Goal: Information Seeking & Learning: Stay updated

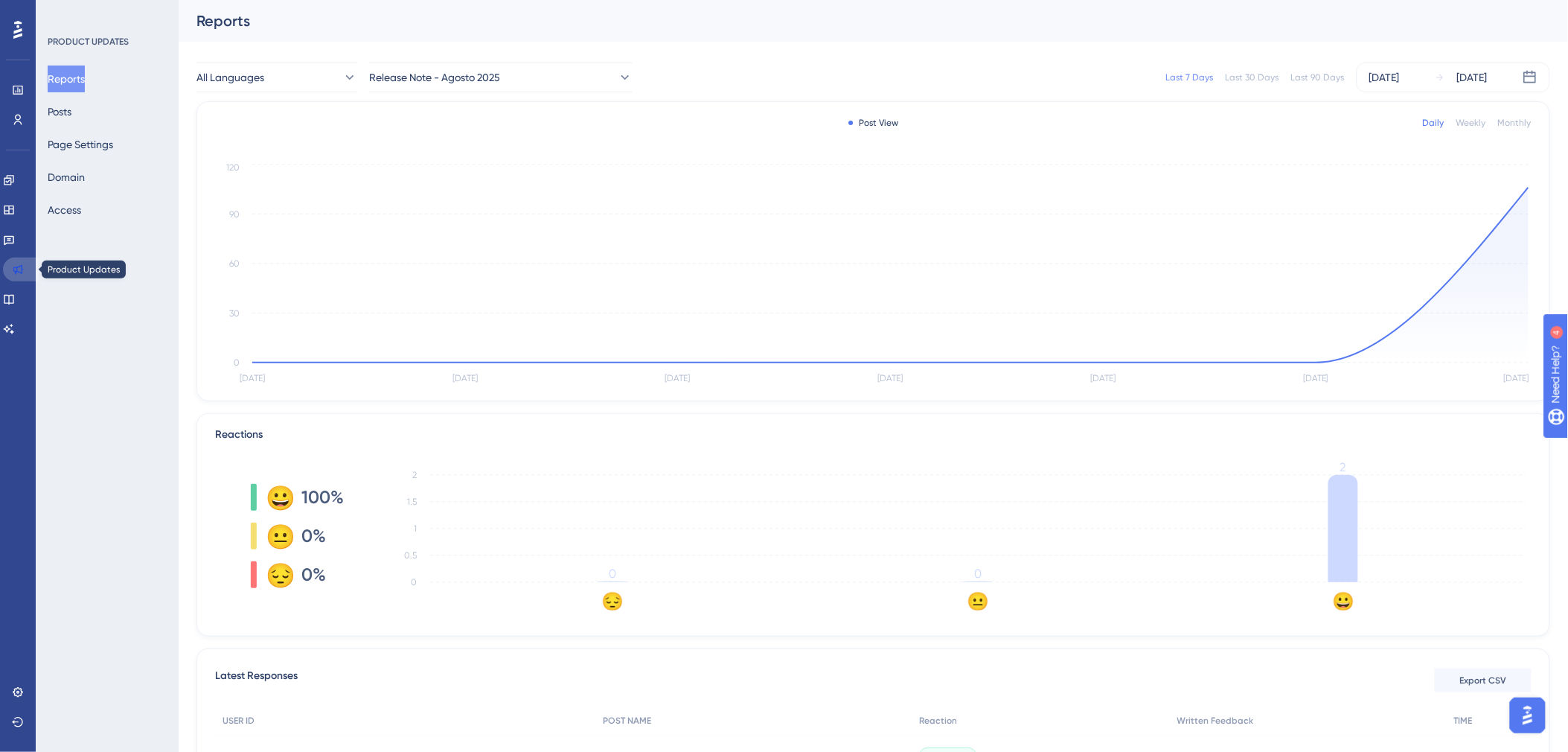
drag, startPoint x: 0, startPoint y: 0, endPoint x: 16, endPoint y: 261, distance: 261.5
click at [16, 261] on link at bounding box center [20, 269] width 36 height 23
click at [513, 65] on button "Page Views" at bounding box center [500, 77] width 263 height 30
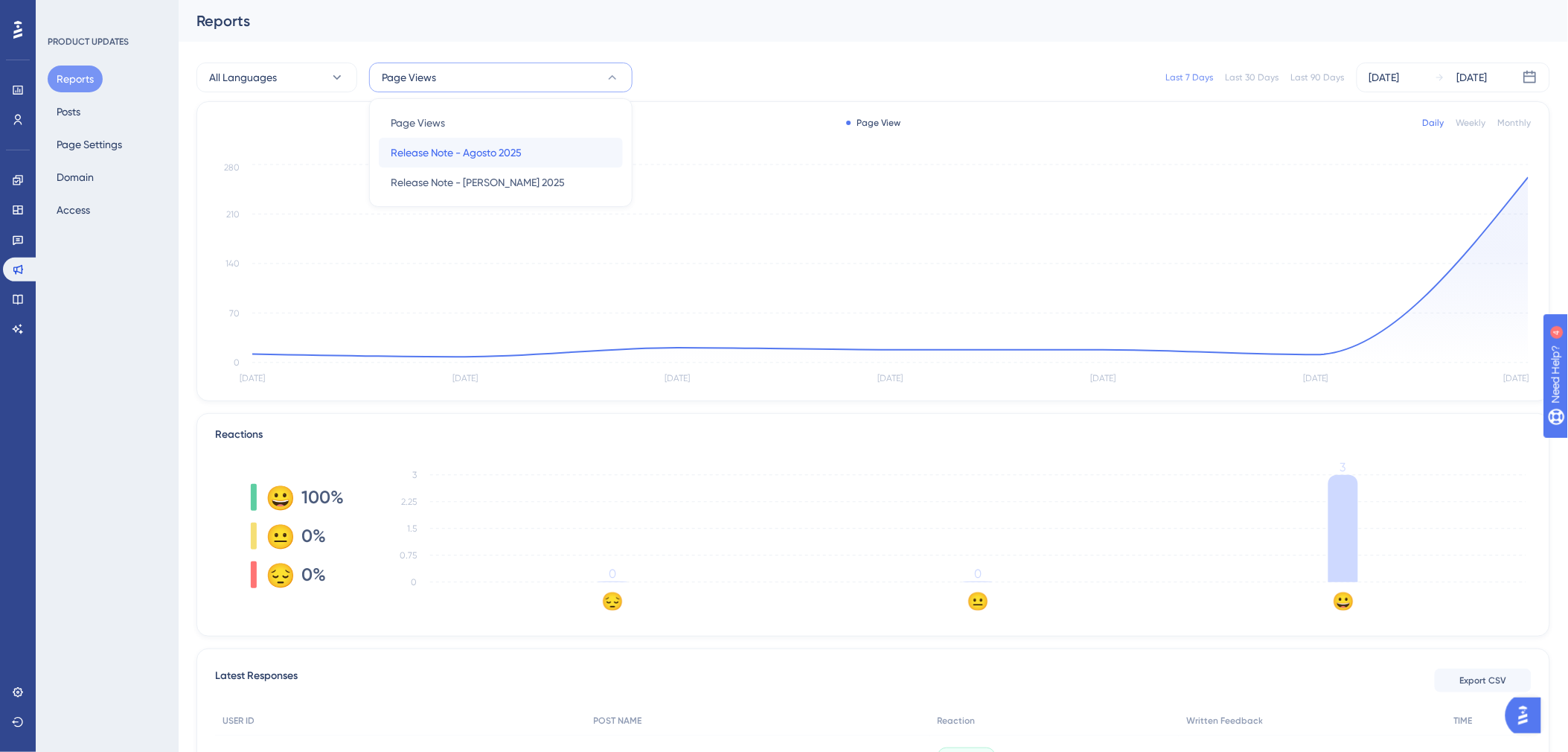
click at [504, 158] on span "Release Note - Agosto 2025" at bounding box center [456, 152] width 131 height 18
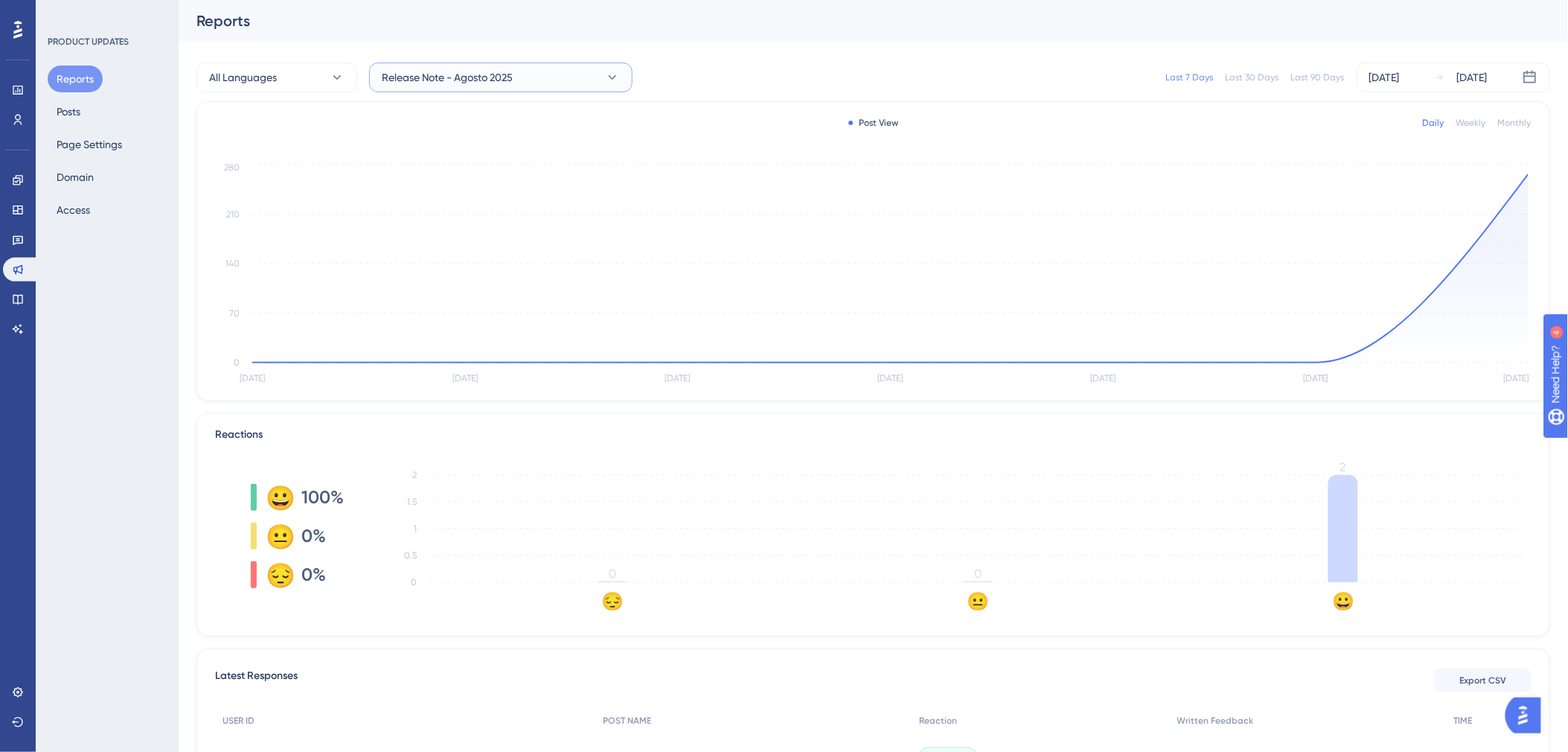
click at [518, 69] on button "Release Note - Agosto 2025" at bounding box center [500, 77] width 263 height 30
click at [522, 180] on div "Release Note - Julio 2025 Release Note - Julio 2025" at bounding box center [501, 182] width 221 height 30
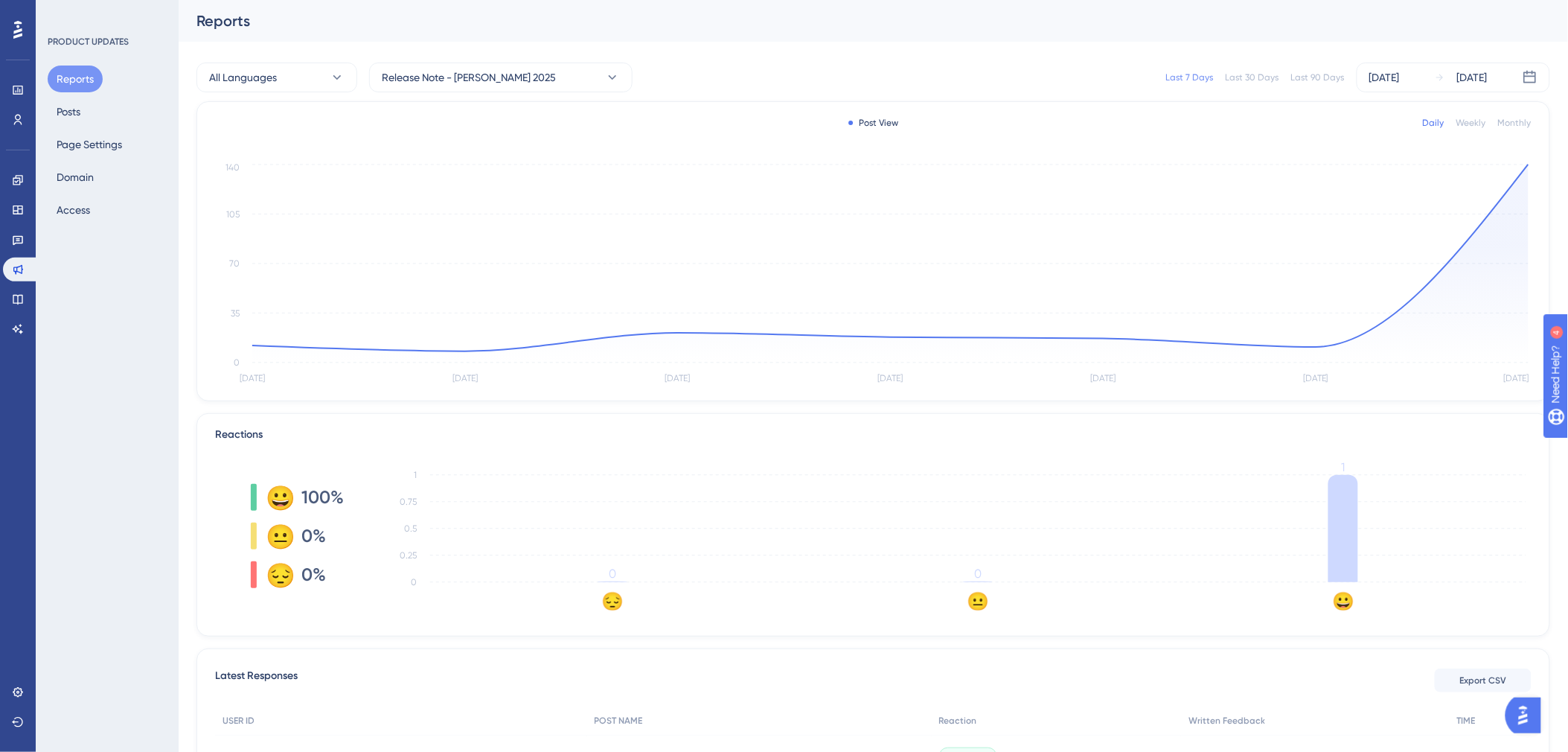
click at [1267, 80] on div "Last 30 Days" at bounding box center [1253, 77] width 54 height 12
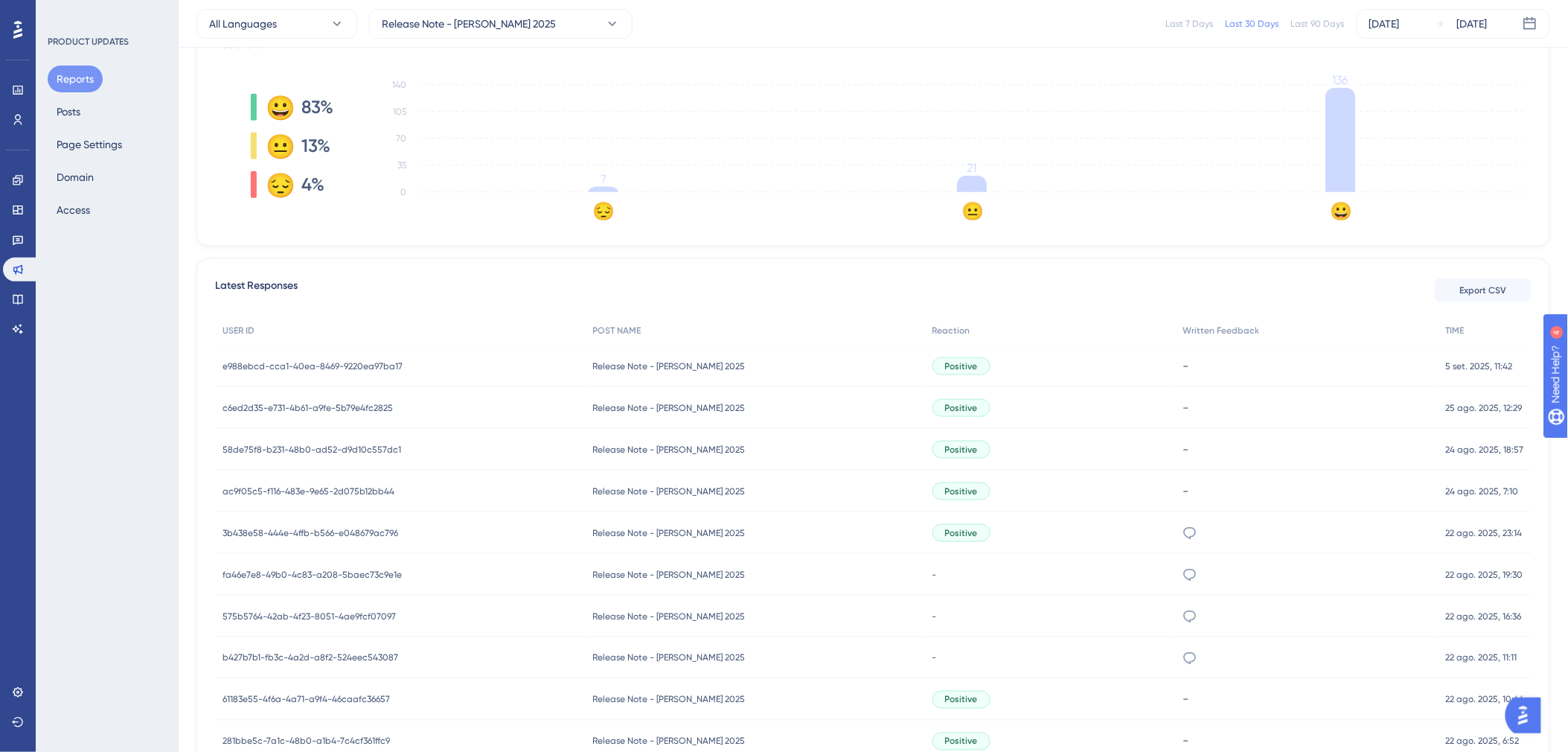
scroll to position [524, 0]
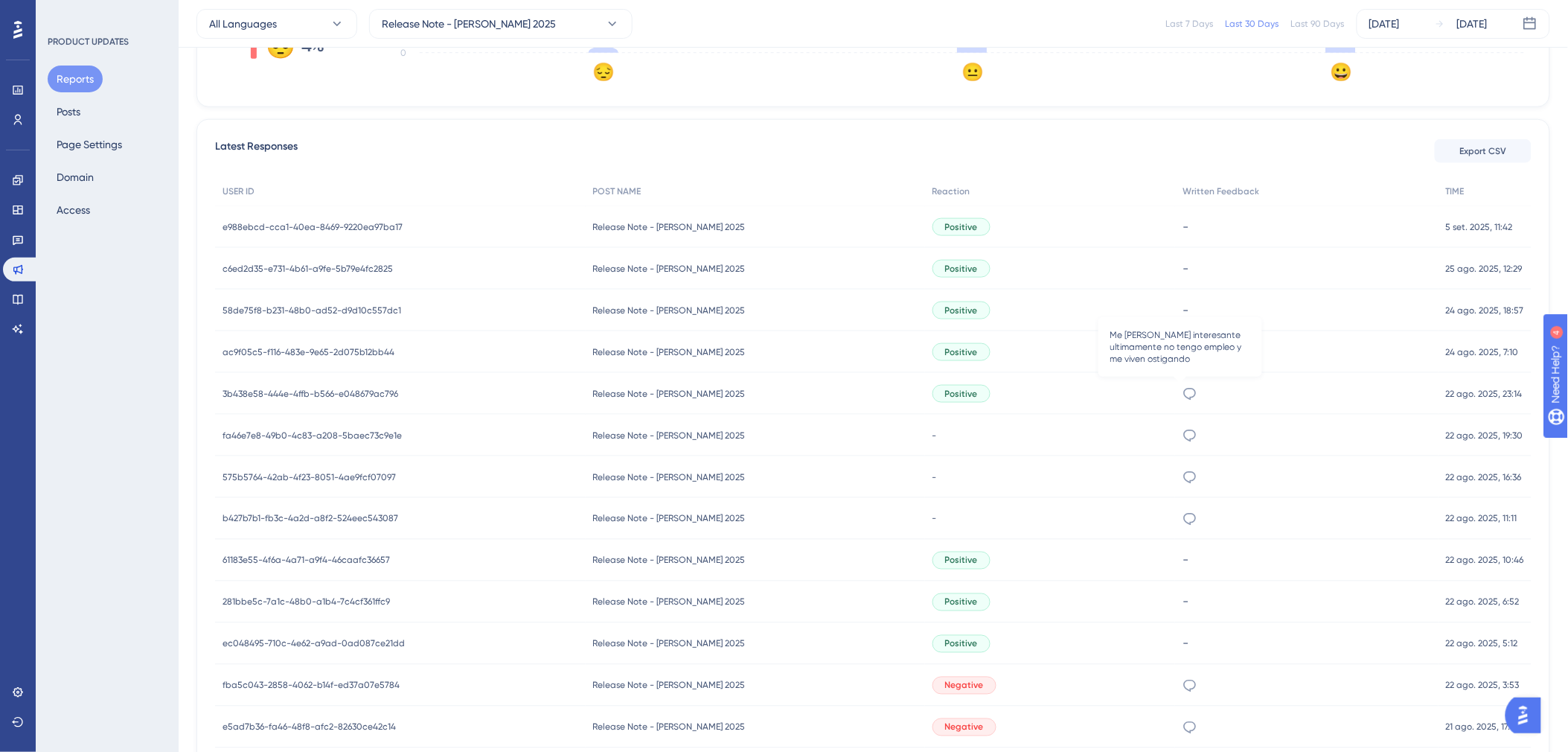
click at [1184, 388] on icon at bounding box center [1190, 394] width 13 height 12
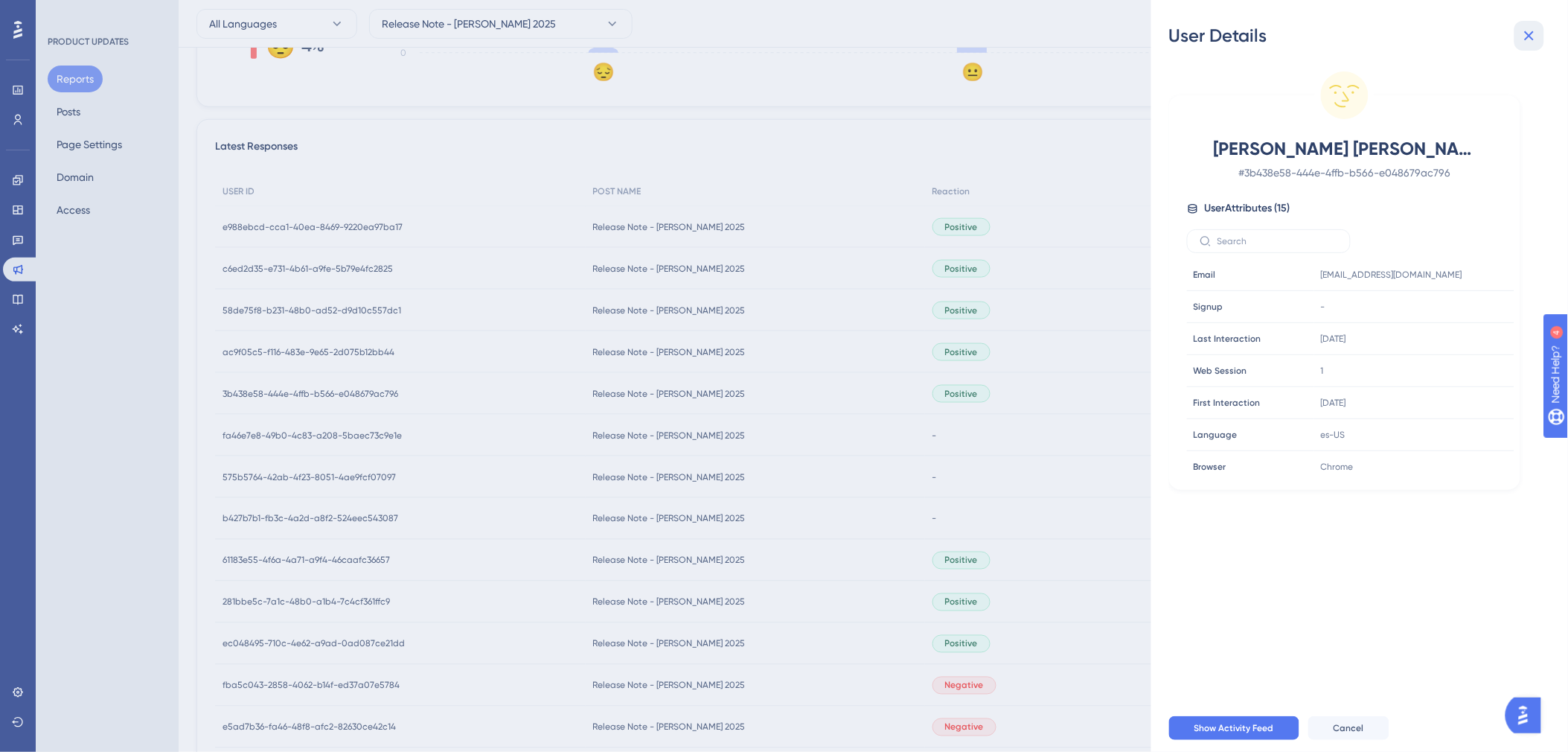
click at [1526, 24] on button at bounding box center [1529, 36] width 30 height 30
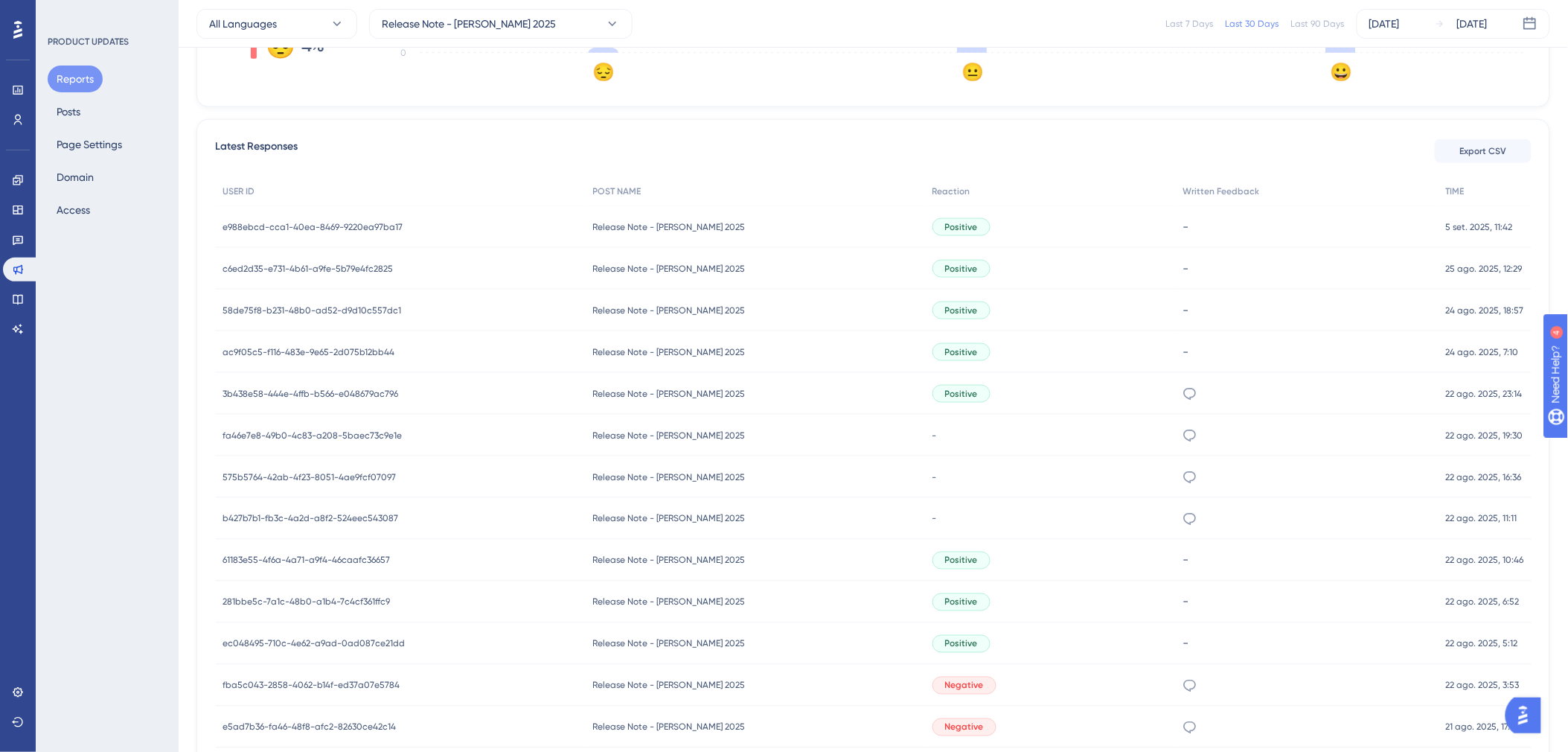
scroll to position [925, 0]
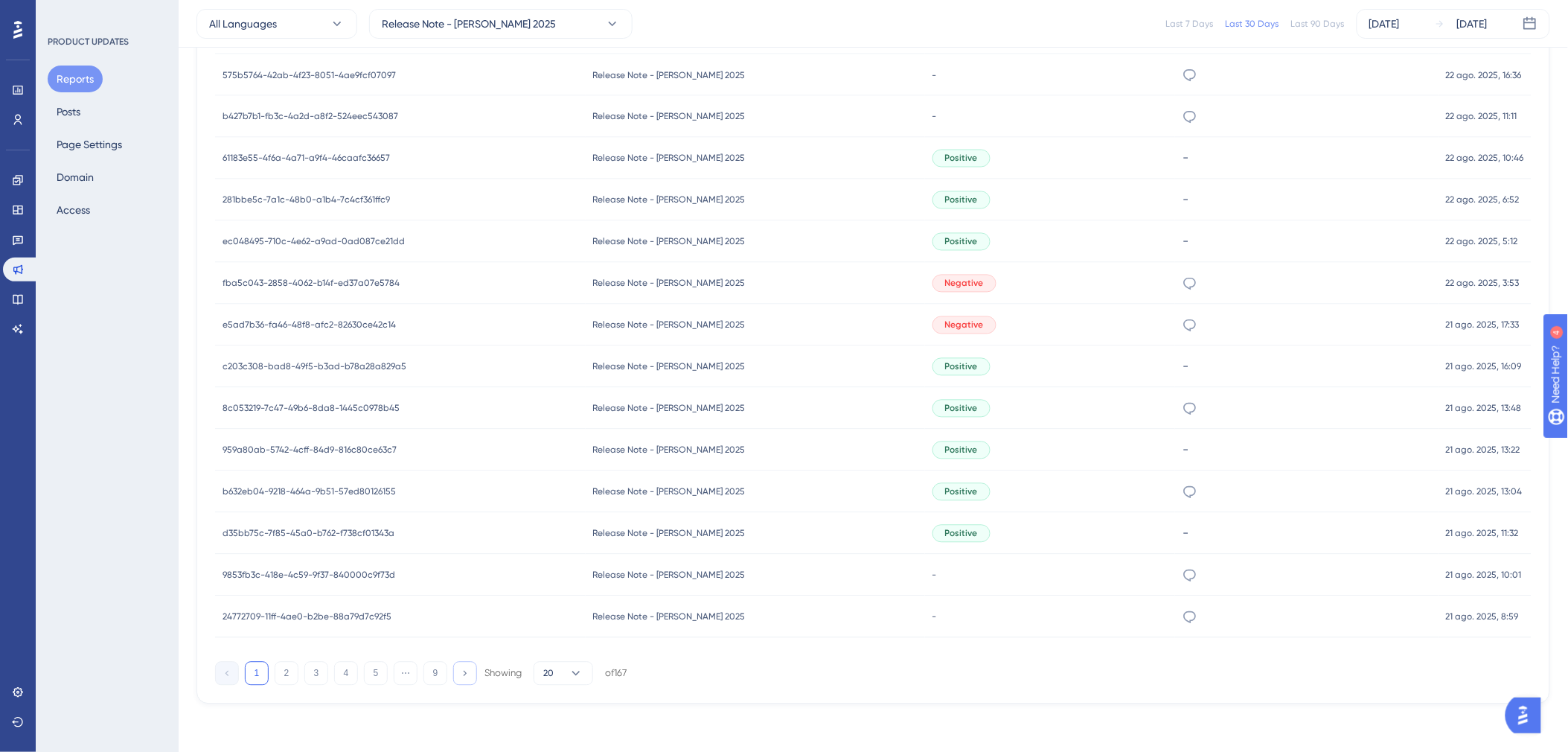
click at [470, 675] on icon at bounding box center [464, 673] width 10 height 10
click at [576, 675] on icon at bounding box center [576, 673] width 8 height 4
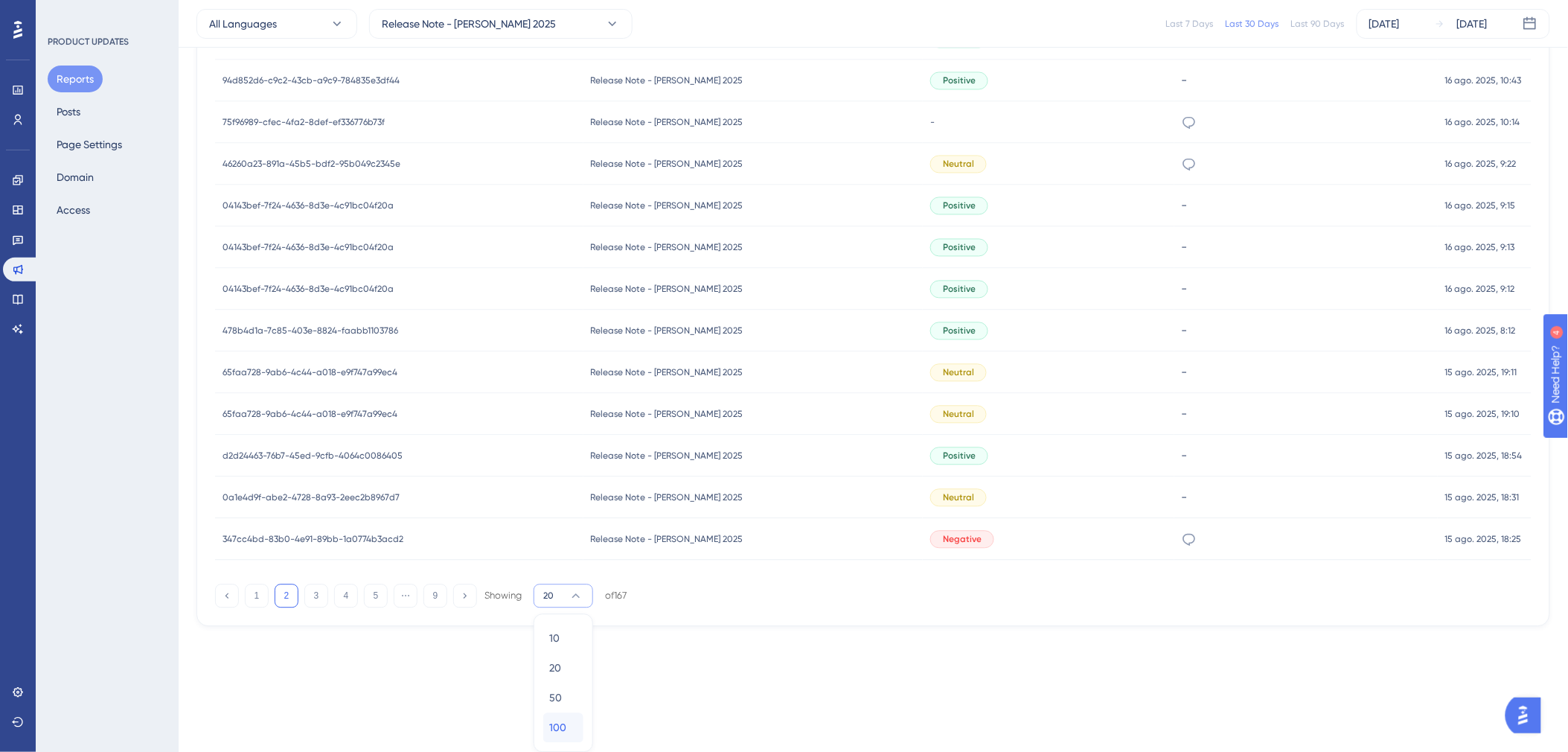
click at [563, 723] on span "100" at bounding box center [558, 728] width 17 height 18
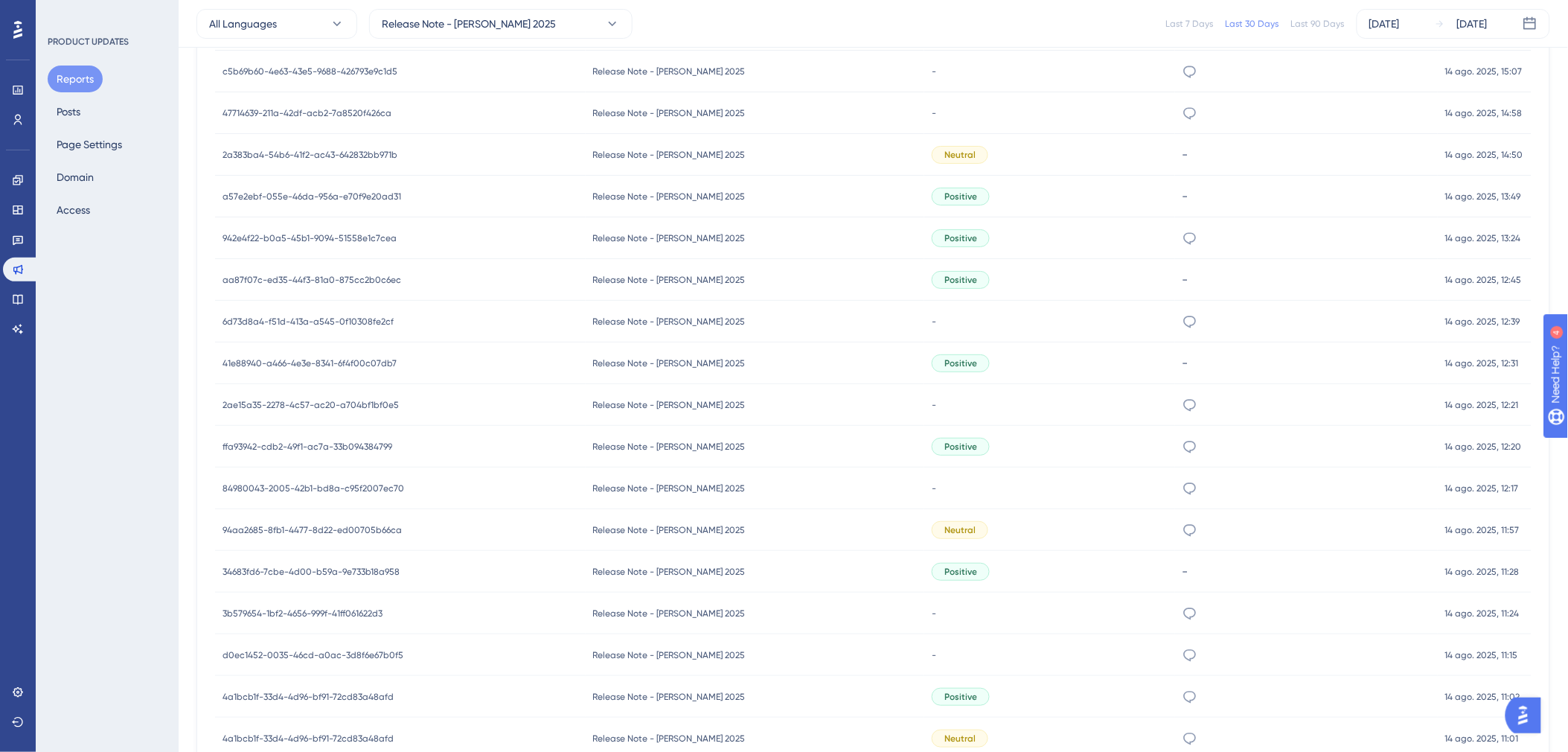
scroll to position [4259, 0]
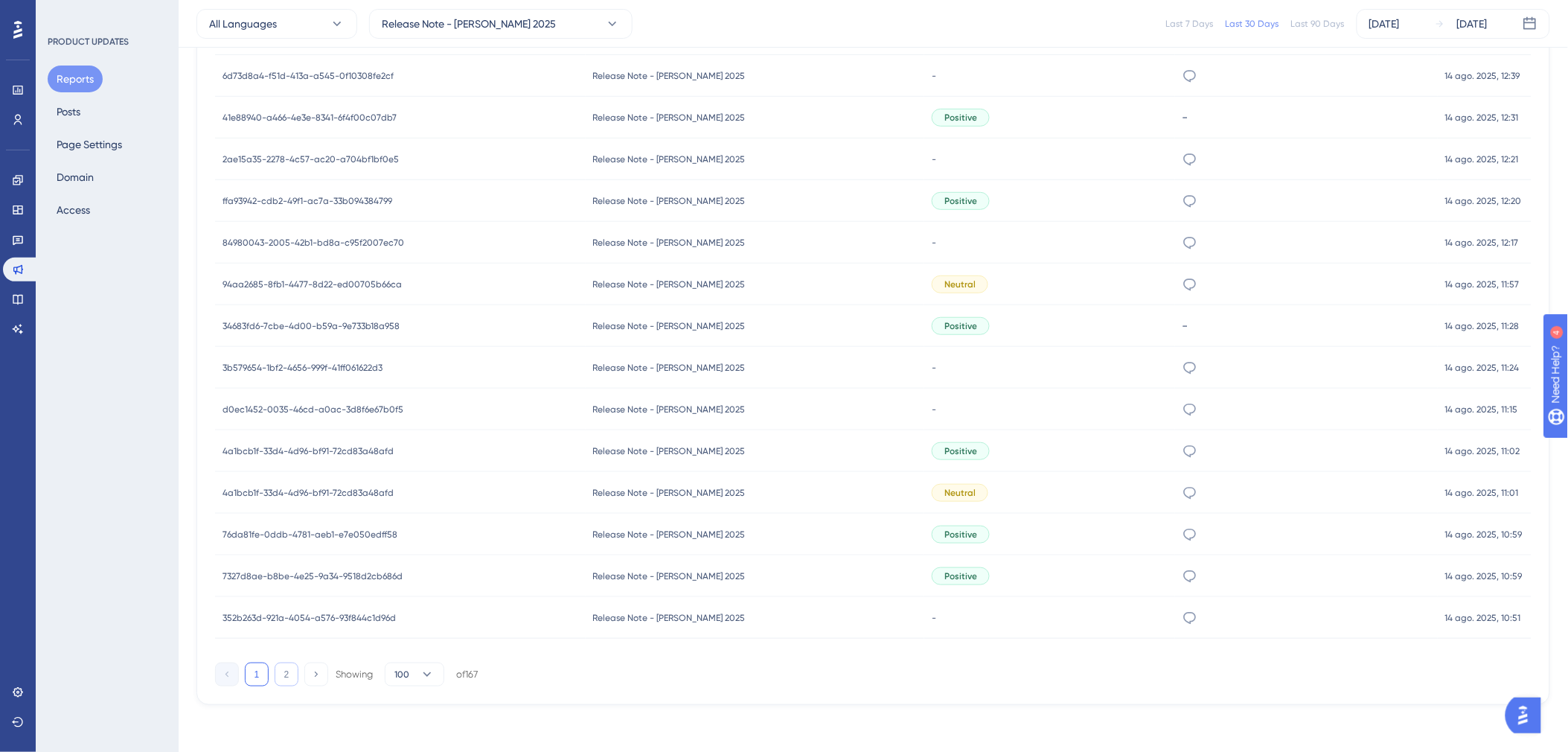
click at [288, 667] on button "2" at bounding box center [286, 674] width 23 height 23
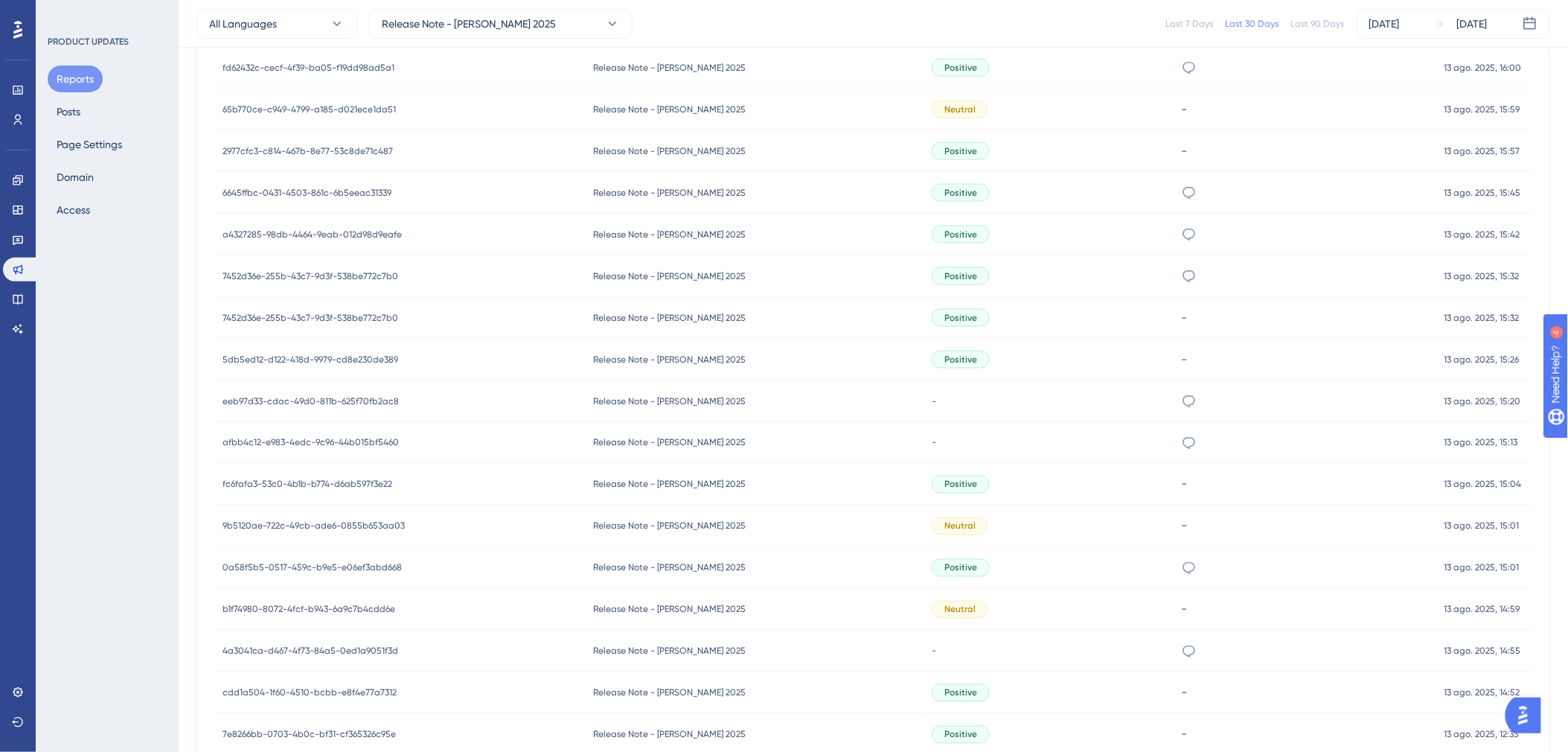
scroll to position [2884, 0]
